Goal: Browse casually

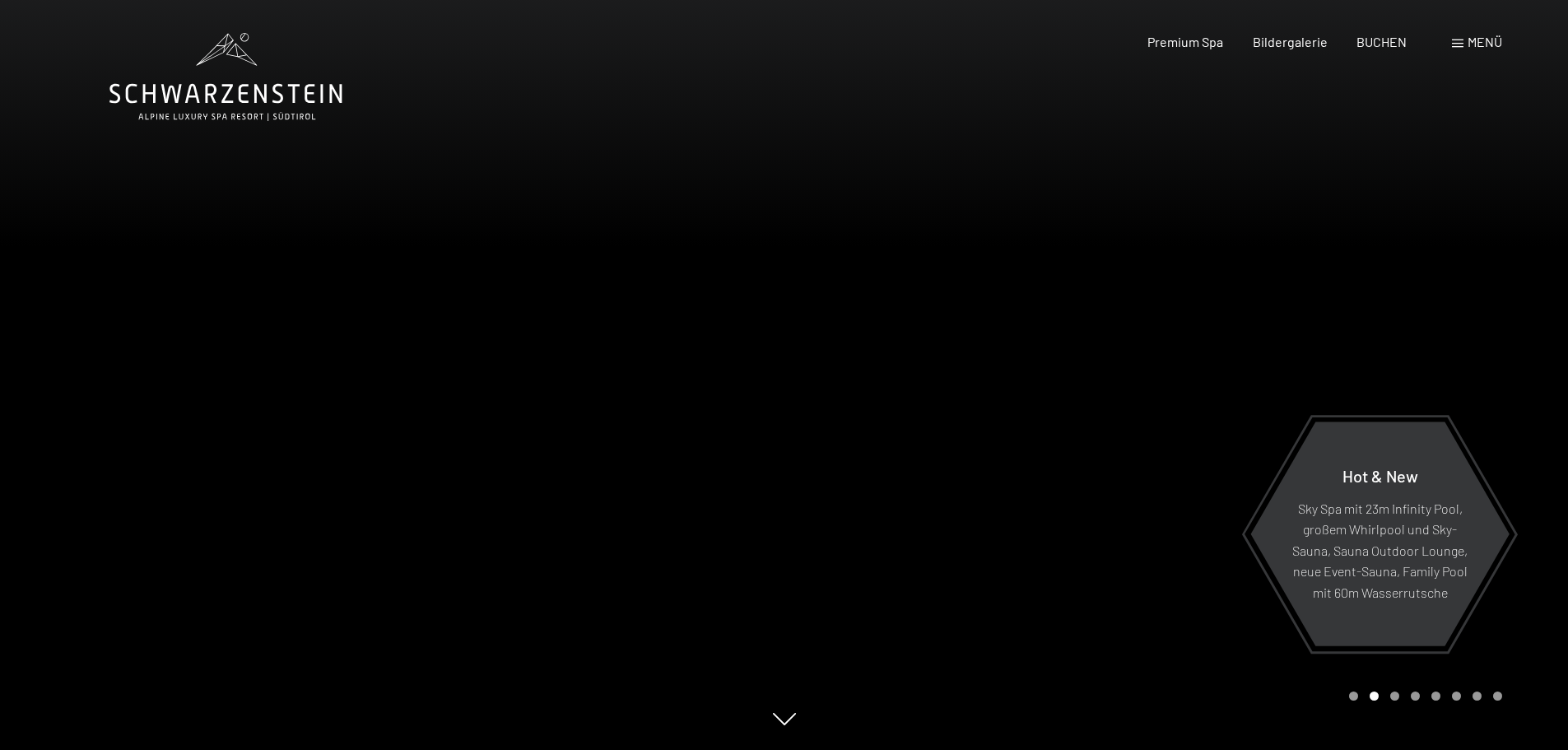
click at [1465, 40] on div "Menü" at bounding box center [1477, 42] width 50 height 18
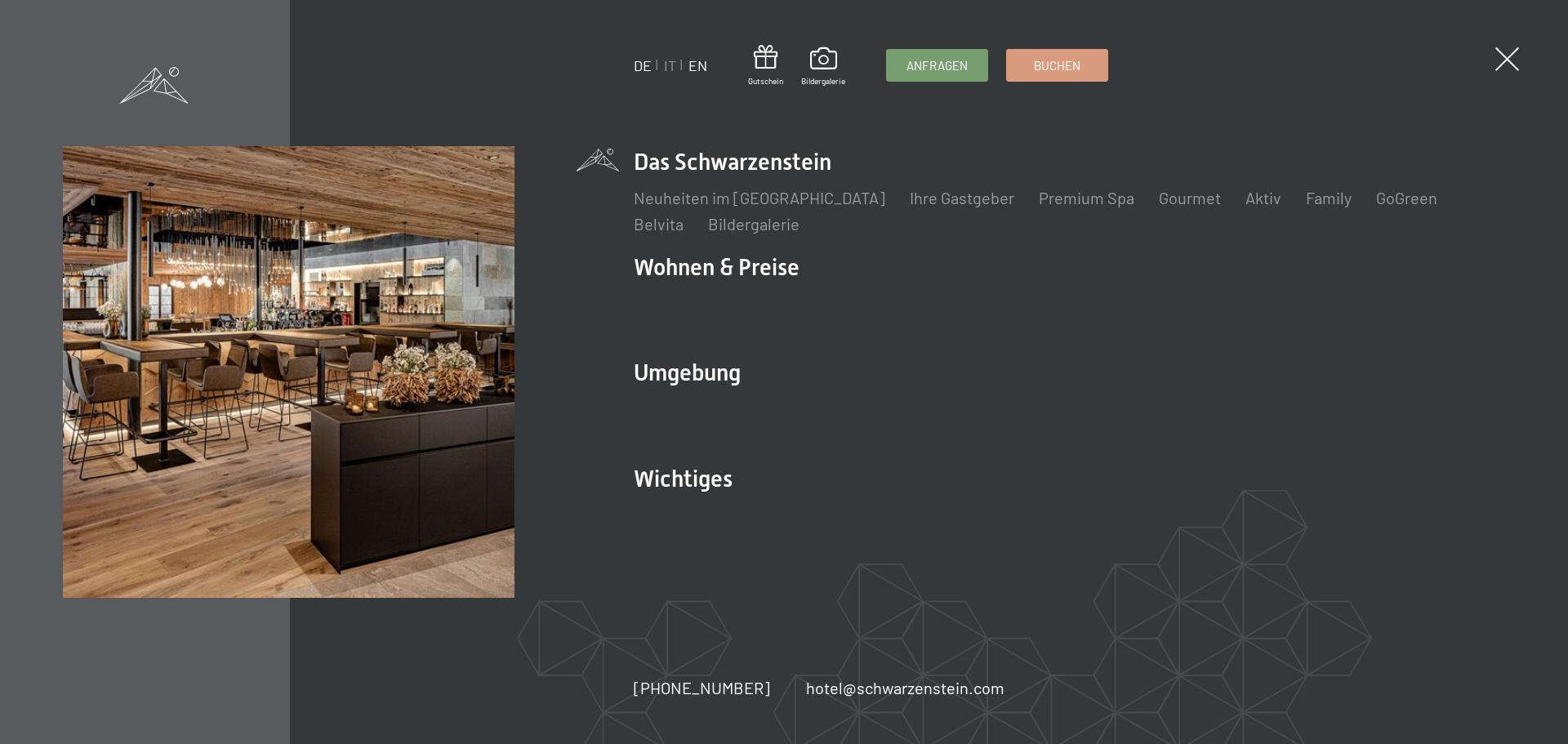
click at [704, 65] on link "EN" at bounding box center [698, 65] width 19 height 18
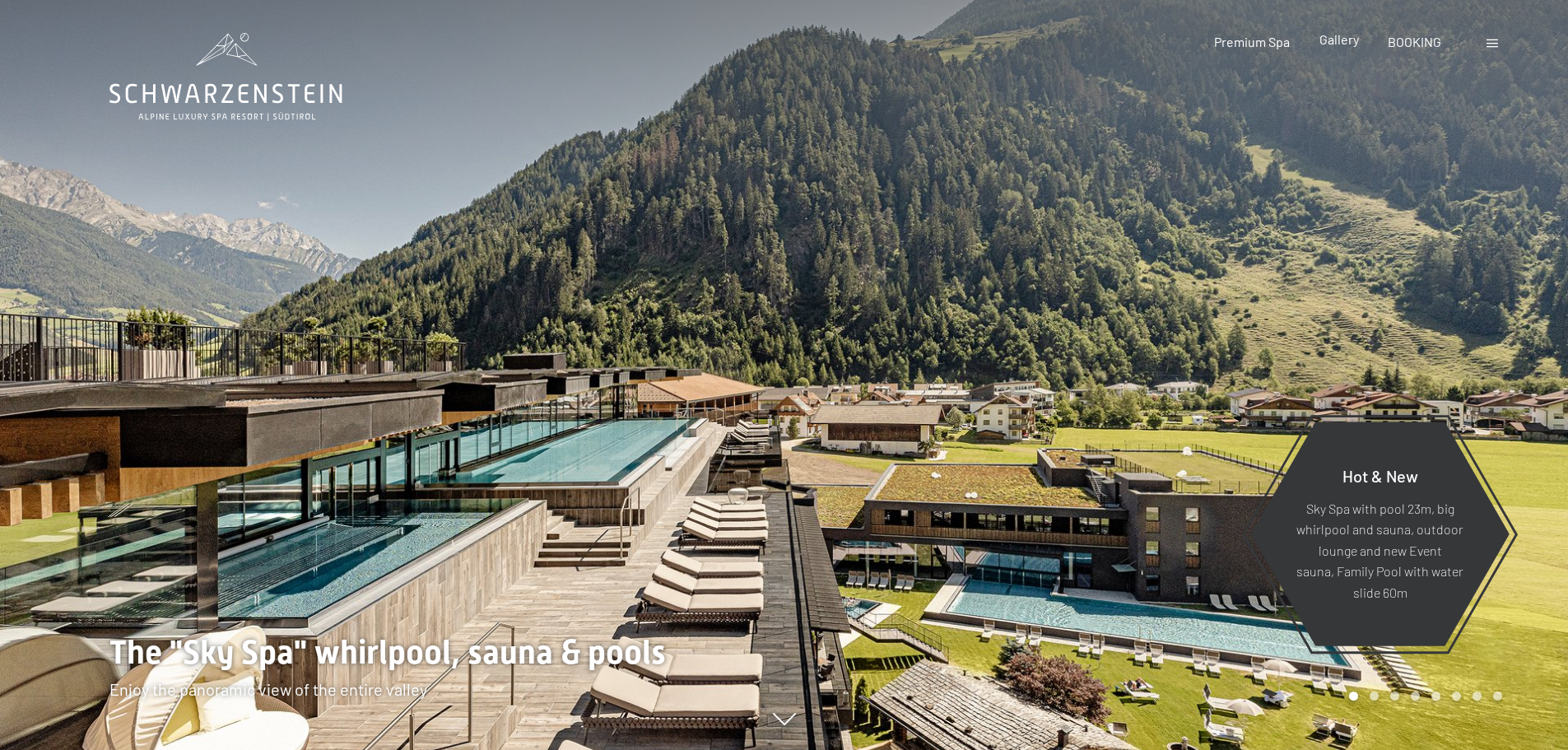
click at [1346, 42] on span "Gallery" at bounding box center [1340, 39] width 40 height 15
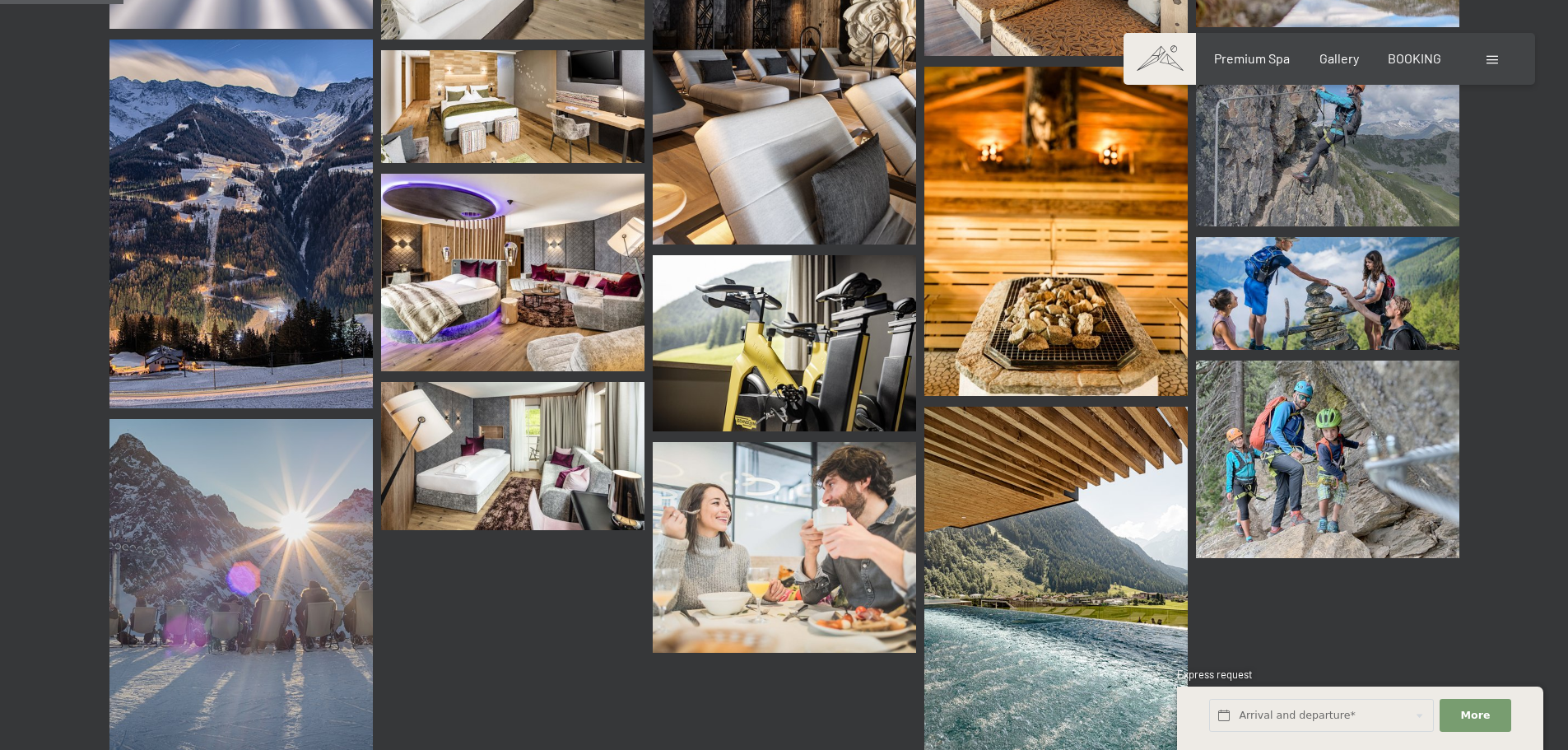
scroll to position [1647, 0]
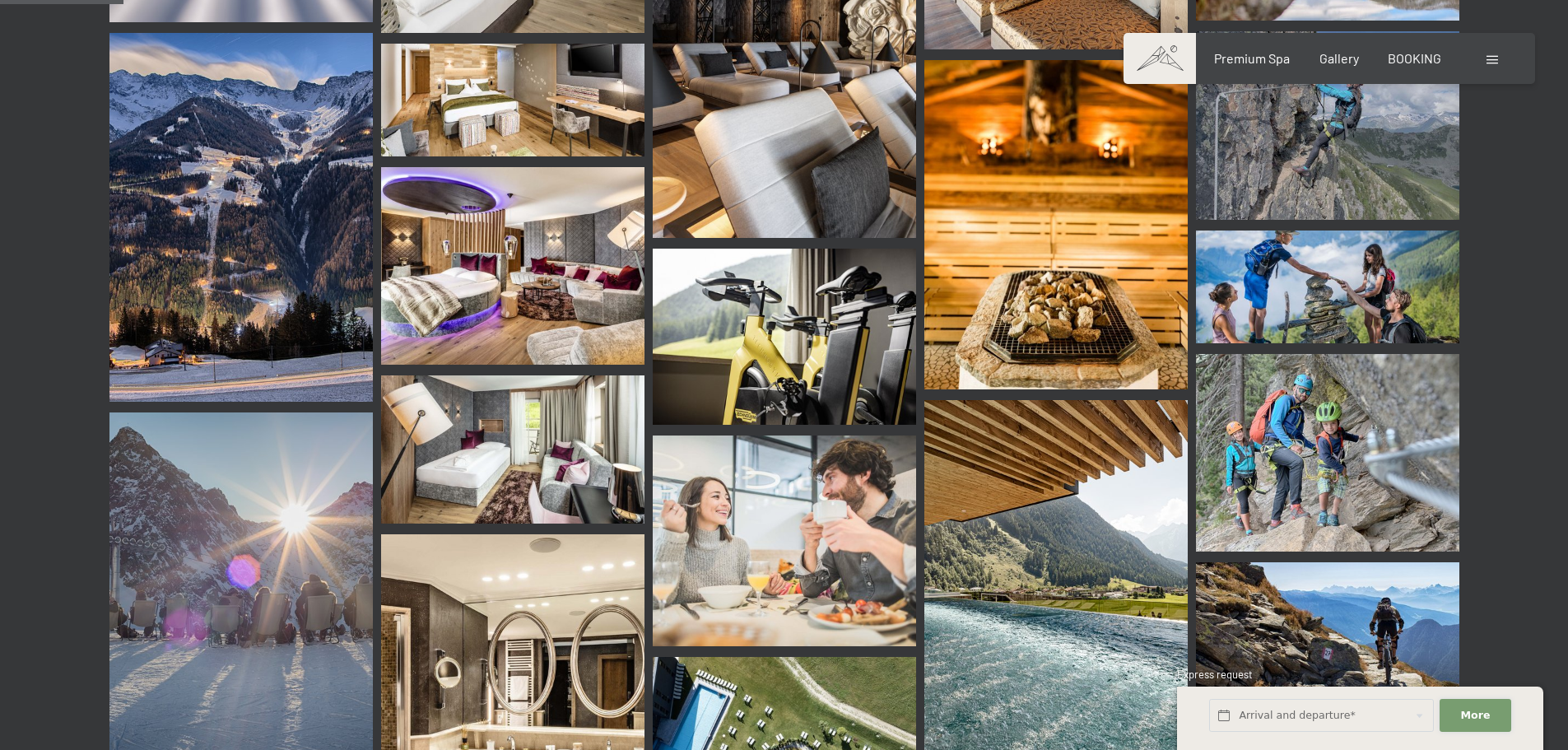
drag, startPoint x: 1488, startPoint y: 714, endPoint x: 1478, endPoint y: 702, distance: 15.6
click at [1485, 711] on span "More" at bounding box center [1476, 715] width 30 height 15
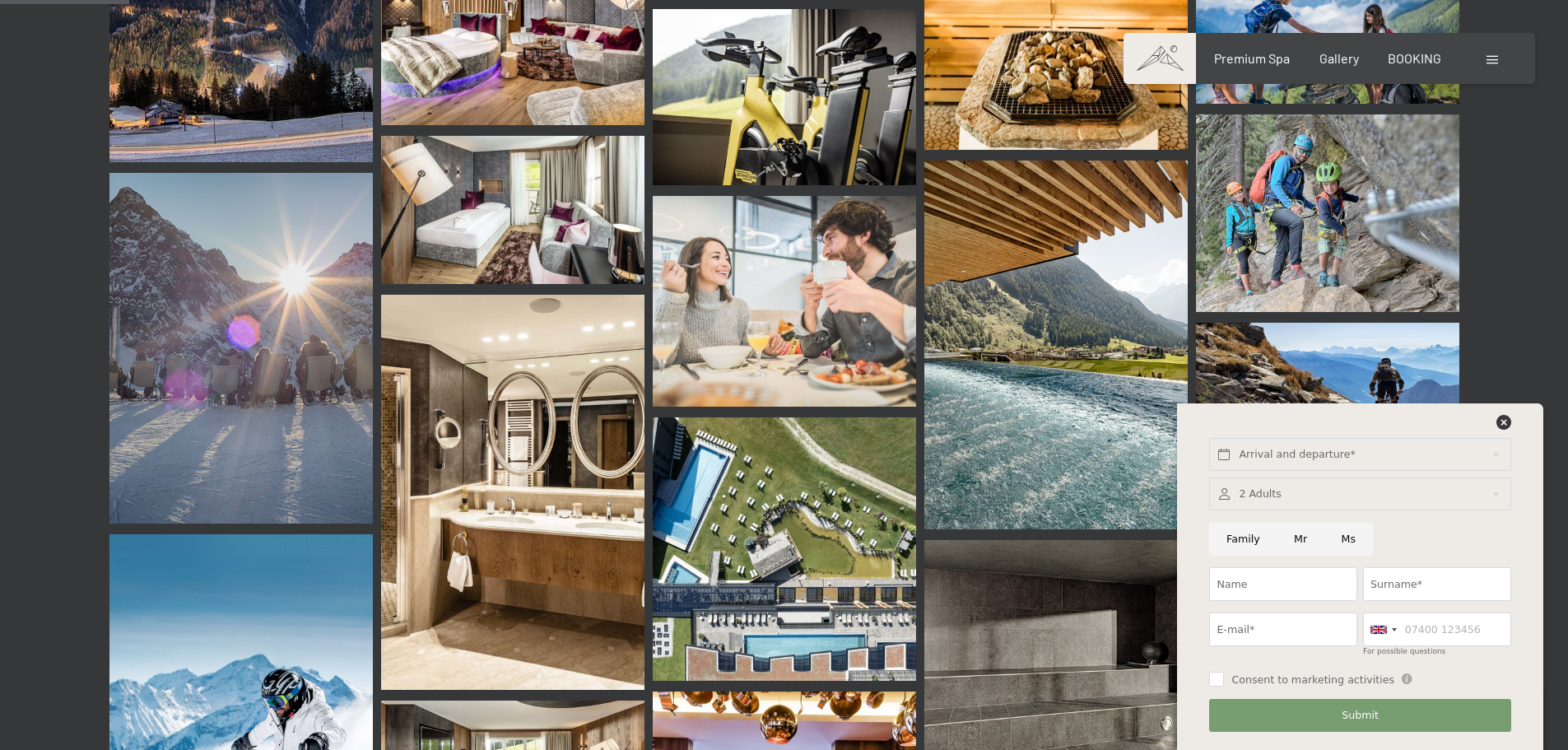
scroll to position [1894, 0]
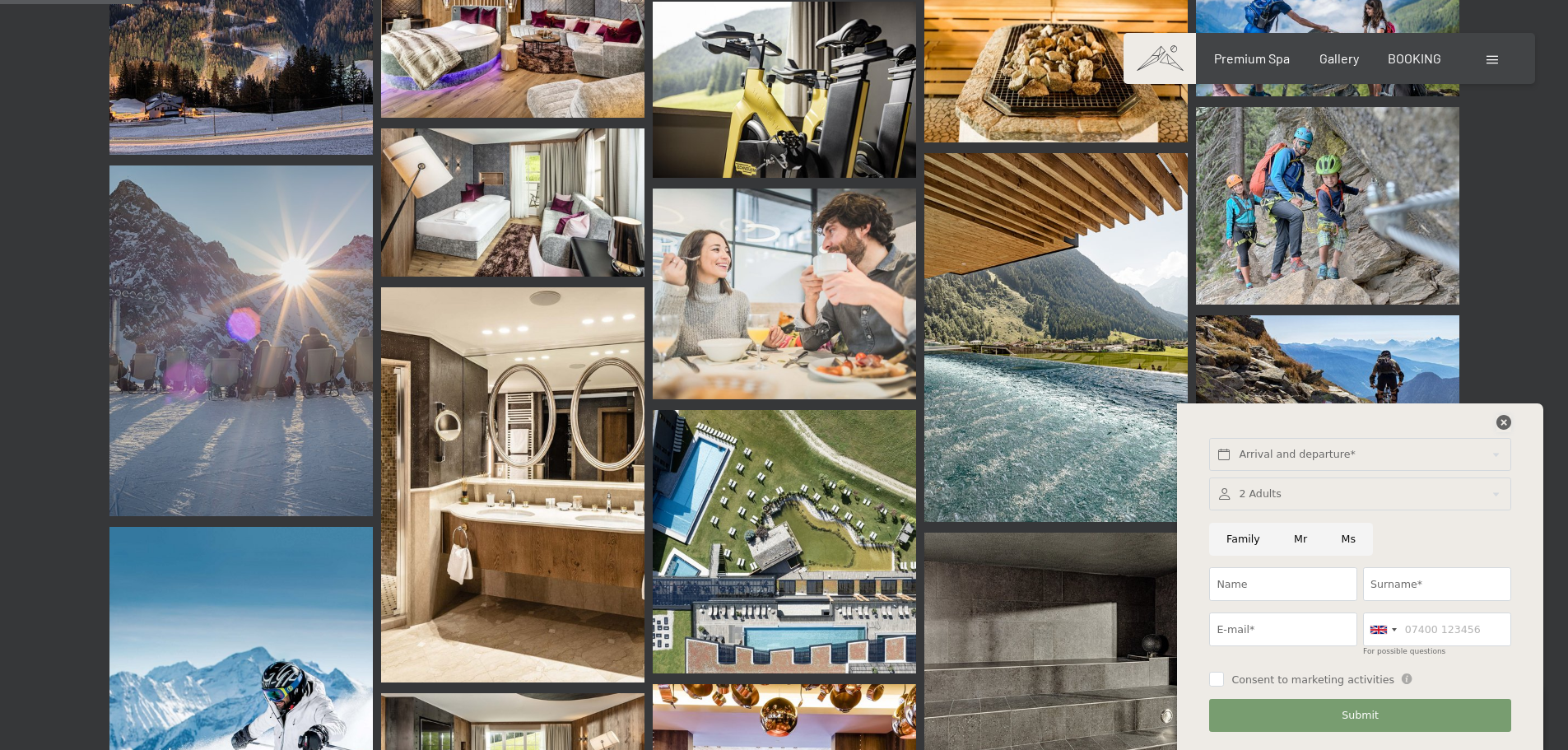
click at [1501, 420] on icon at bounding box center [1504, 422] width 15 height 15
